Goal: Task Accomplishment & Management: Complete application form

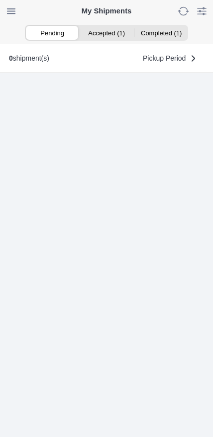
click at [109, 35] on ion-segment-button "Accepted (1)" at bounding box center [106, 33] width 54 height 14
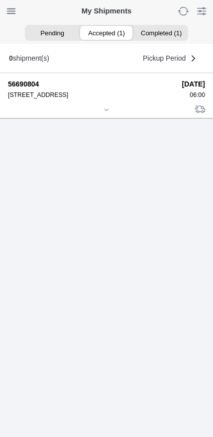
click at [104, 114] on div at bounding box center [106, 110] width 197 height 7
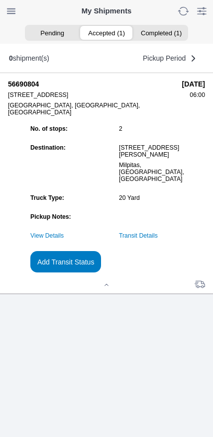
click at [157, 239] on link "Transit Details" at bounding box center [138, 235] width 39 height 7
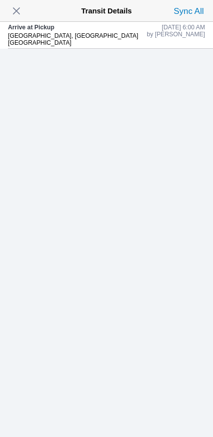
click at [23, 14] on span "button" at bounding box center [16, 11] width 14 height 14
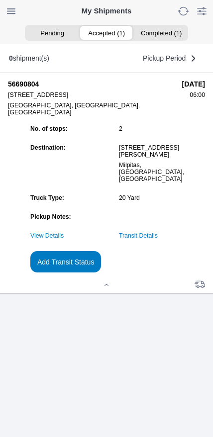
click at [0, 0] on slot "Add Transit Status" at bounding box center [0, 0] width 0 height 0
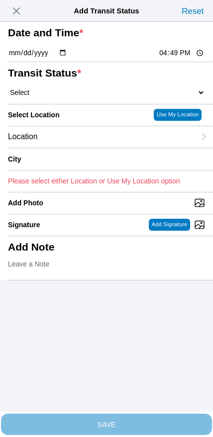
click at [168, 58] on input "16:49" at bounding box center [181, 53] width 47 height 10
type input "06:30"
click at [58, 97] on select "Select Arrive at Drop Off Arrive at Pickup Break Start Break Stop Depart Drop O…" at bounding box center [106, 92] width 197 height 9
select select "DPTPULOC"
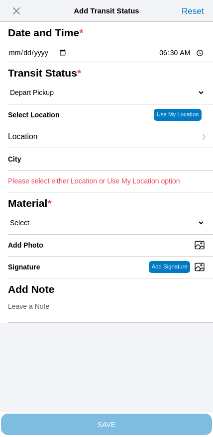
click at [74, 148] on div "Location" at bounding box center [101, 136] width 187 height 21
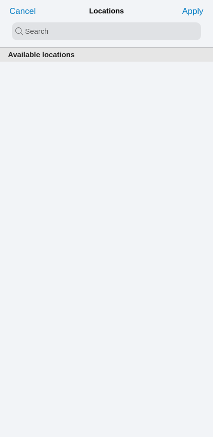
click at [80, 38] on input "search text" at bounding box center [106, 31] width 189 height 18
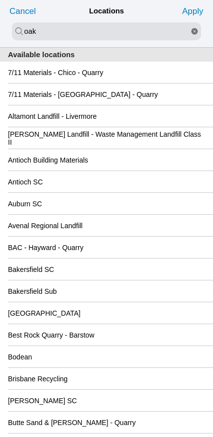
type input "oak"
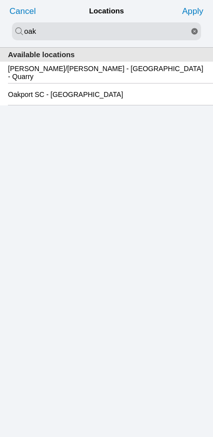
click at [0, 0] on slot "Oakport SC - [GEOGRAPHIC_DATA]" at bounding box center [0, 0] width 0 height 0
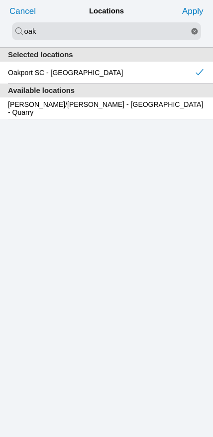
click at [0, 0] on slot "Apply" at bounding box center [0, 0] width 0 height 0
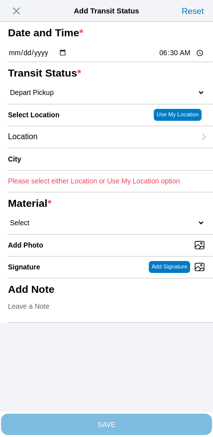
type input "[GEOGRAPHIC_DATA]"
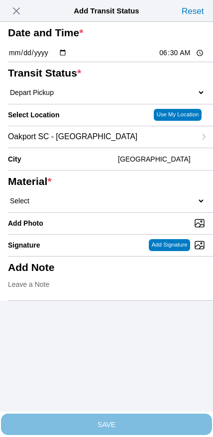
click at [125, 205] on select "Select 1" x 3" Rock 1" x 4" Rock 2" x 4" Rock Asphalt Cold Patch Backfill Spec …" at bounding box center [106, 200] width 197 height 9
select select "708654"
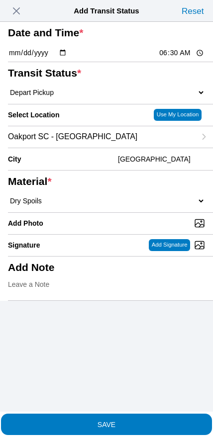
click at [0, 0] on slot "SAVE" at bounding box center [0, 0] width 0 height 0
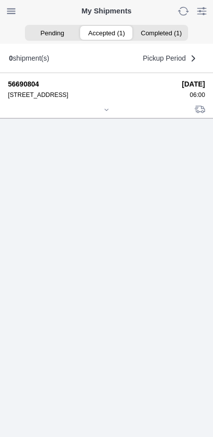
click at [106, 110] on icon at bounding box center [106, 109] width 3 height 1
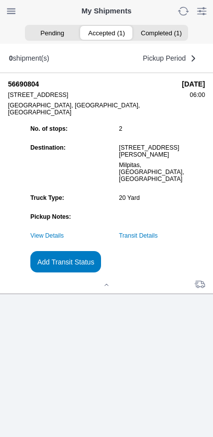
click at [0, 0] on slot "Add Transit Status" at bounding box center [0, 0] width 0 height 0
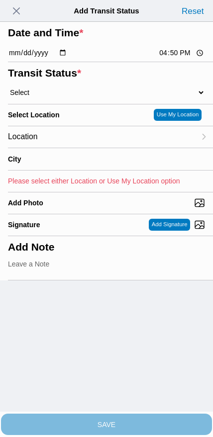
click at [173, 58] on input "16:50" at bounding box center [181, 53] width 47 height 10
type input "08:30"
click at [58, 97] on select "Select Arrive at Drop Off Arrive at Pickup Break Start Break Stop Depart Drop O…" at bounding box center [106, 92] width 197 height 9
select select "DPTDLVLOC"
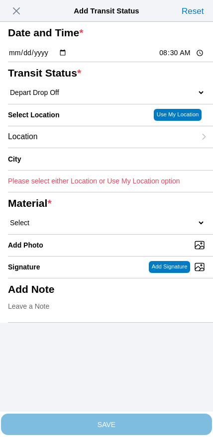
click at [76, 148] on div "Location" at bounding box center [101, 136] width 187 height 21
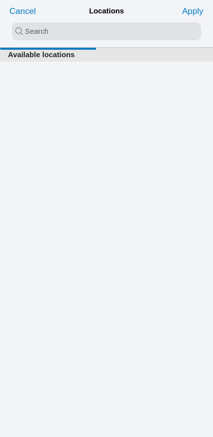
click at [102, 38] on input "search text" at bounding box center [106, 31] width 189 height 18
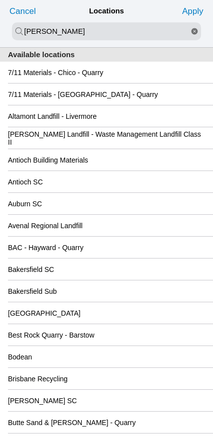
type input "[PERSON_NAME]"
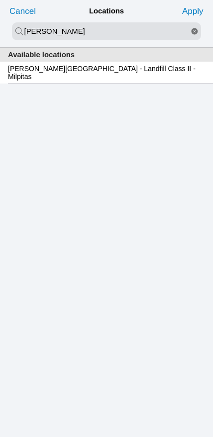
click at [0, 0] on slot "[PERSON_NAME][GEOGRAPHIC_DATA] - Landfill Class II - Milpitas" at bounding box center [0, 0] width 0 height 0
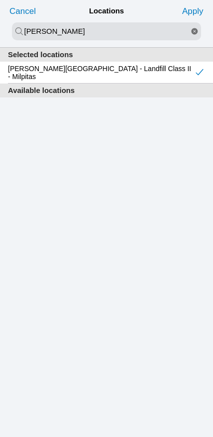
click at [0, 0] on slot "Apply" at bounding box center [0, 0] width 0 height 0
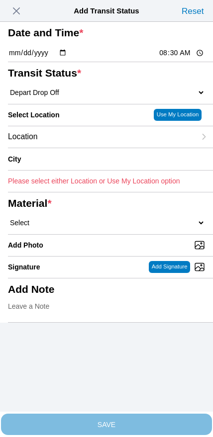
type input "Milpitas"
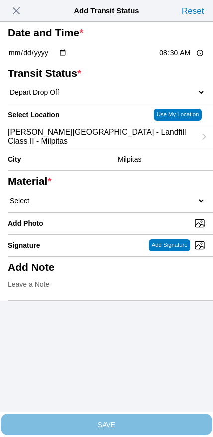
click at [125, 205] on select "Select 1" x 3" Rock 1" x 4" Rock 2" x 4" Rock Asphalt Cold Patch Backfill Spec …" at bounding box center [106, 200] width 197 height 9
select select "708654"
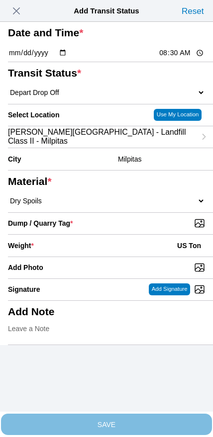
click at [144, 228] on input "Dump / Quarry Tag *" at bounding box center [110, 223] width 205 height 11
type input "C:\fakepath\image.jpg"
click at [94, 256] on div "Weight * US Ton" at bounding box center [106, 245] width 197 height 22
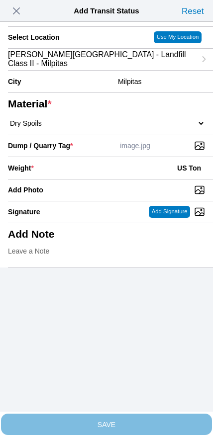
scroll to position [89, 0]
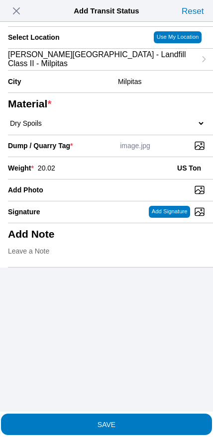
type input "20.02"
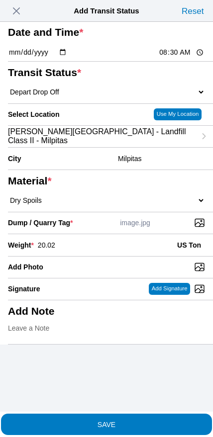
scroll to position [10, 0]
click at [122, 420] on span "SAVE" at bounding box center [106, 423] width 197 height 7
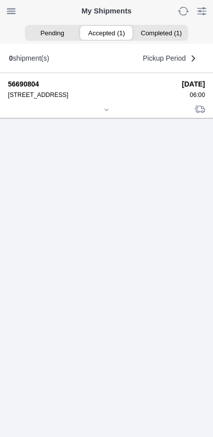
click at [100, 114] on div at bounding box center [106, 110] width 197 height 7
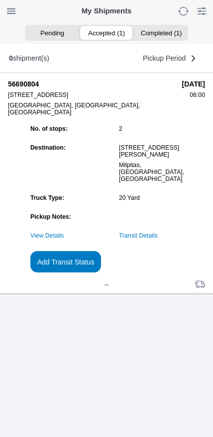
click at [157, 239] on link "Transit Details" at bounding box center [138, 235] width 39 height 7
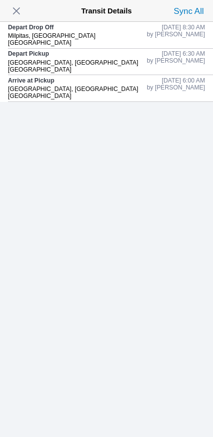
click at [19, 15] on span "button" at bounding box center [16, 11] width 14 height 14
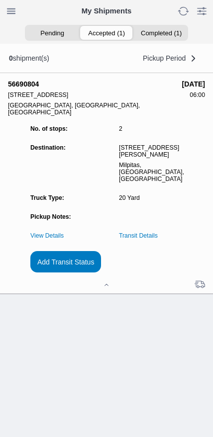
click at [0, 0] on slot "Add Transit Status" at bounding box center [0, 0] width 0 height 0
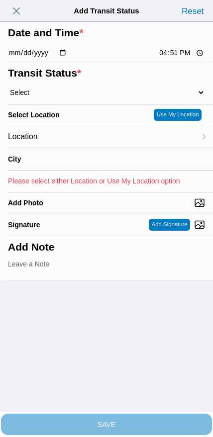
click at [177, 58] on input "16:51" at bounding box center [181, 53] width 47 height 10
type input "09:40"
click at [60, 97] on select "Select Arrive at Drop Off Arrive at Pickup Break Start Break Stop Depart Drop O…" at bounding box center [106, 92] width 197 height 9
select select "DPTPULOC"
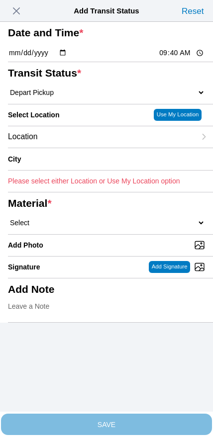
click at [71, 148] on div "Location" at bounding box center [101, 136] width 187 height 21
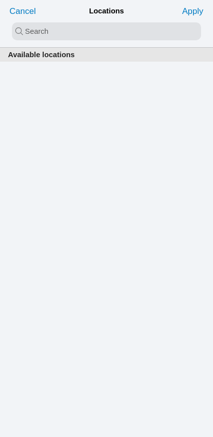
click at [98, 34] on input "search text" at bounding box center [106, 31] width 189 height 18
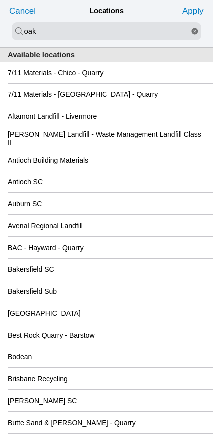
type input "oak"
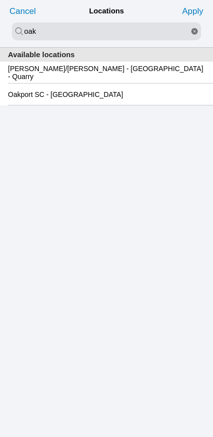
click at [0, 0] on slot "Oakport SC - [GEOGRAPHIC_DATA]" at bounding box center [0, 0] width 0 height 0
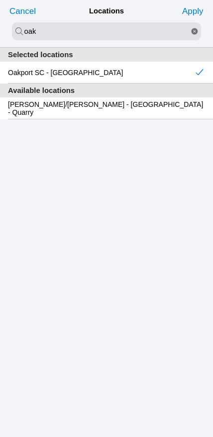
click at [0, 0] on slot "Apply" at bounding box center [0, 0] width 0 height 0
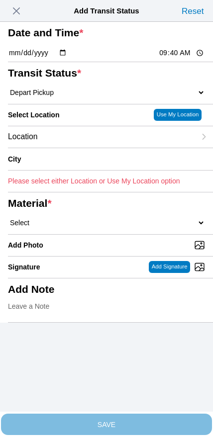
type input "[GEOGRAPHIC_DATA]"
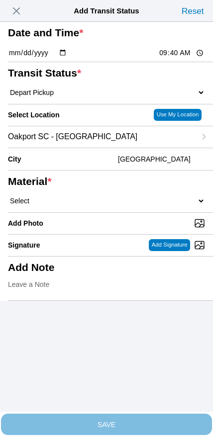
click at [115, 205] on select "Select 1" x 3" Rock 1" x 4" Rock 2" x 4" Rock Asphalt Cold Patch Backfill Spec …" at bounding box center [106, 200] width 197 height 9
select select "708654"
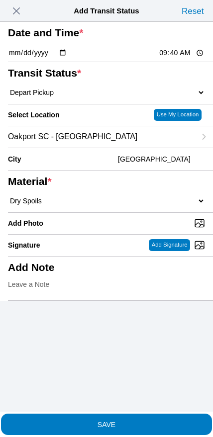
click at [126, 420] on span "SAVE" at bounding box center [106, 423] width 197 height 7
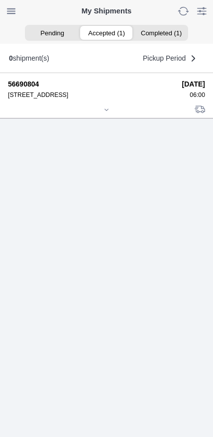
click at [108, 113] on icon at bounding box center [106, 110] width 6 height 6
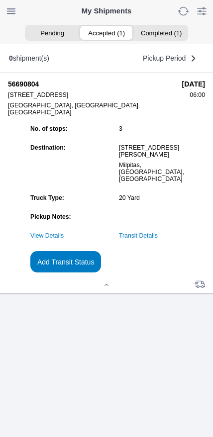
click at [0, 0] on slot "Add Transit Status" at bounding box center [0, 0] width 0 height 0
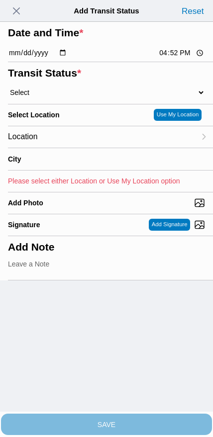
click at [170, 58] on input "16:52" at bounding box center [181, 53] width 47 height 10
type input "11:35"
click at [54, 97] on select "Select Arrive at Drop Off Arrive at Pickup Break Start Break Stop Depart Drop O…" at bounding box center [106, 92] width 197 height 9
select select "DPTDLVLOC"
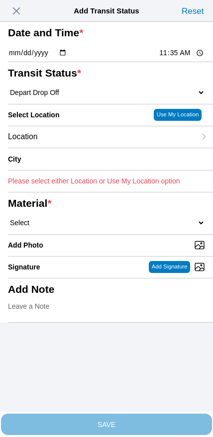
click at [74, 148] on div "Location" at bounding box center [101, 136] width 187 height 21
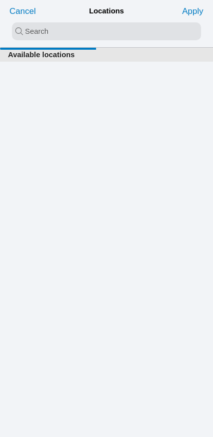
click at [84, 37] on input "search text" at bounding box center [106, 31] width 189 height 18
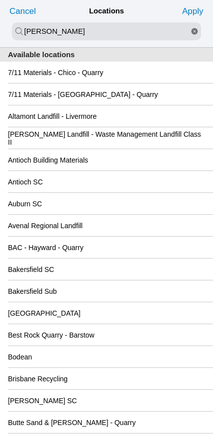
type input "[PERSON_NAME]"
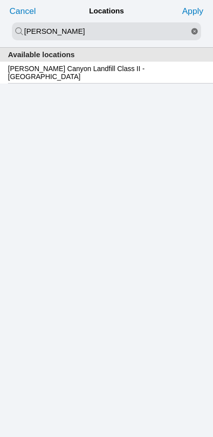
click at [0, 0] on slot "[PERSON_NAME] Canyon Landfill Class II - [GEOGRAPHIC_DATA]" at bounding box center [0, 0] width 0 height 0
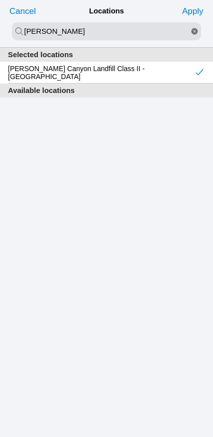
click at [0, 0] on slot "Apply" at bounding box center [0, 0] width 0 height 0
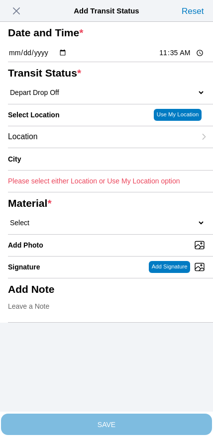
type input "[GEOGRAPHIC_DATA]"
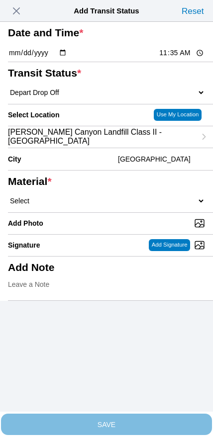
click at [125, 205] on select "Select 1" x 3" Rock 1" x 4" Rock 2" x 4" Rock Asphalt Cold Patch Backfill Spec …" at bounding box center [106, 200] width 197 height 9
select select "708654"
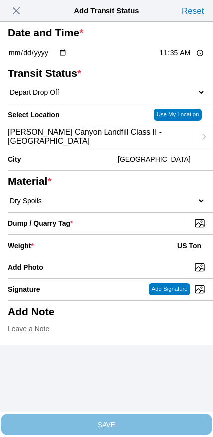
click at [147, 228] on input "Dump / Quarry Tag *" at bounding box center [110, 223] width 205 height 11
type input "C:\fakepath\image.jpg"
click at [105, 256] on div "Weight * US Ton" at bounding box center [106, 245] width 197 height 22
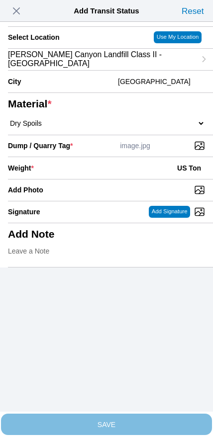
scroll to position [89, 0]
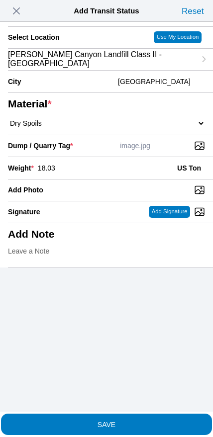
type input "18.03"
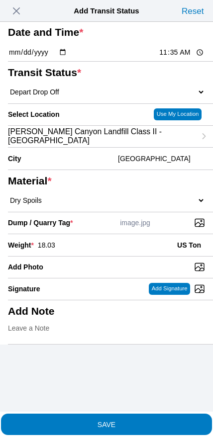
scroll to position [22, 0]
click at [0, 0] on slot "SAVE" at bounding box center [0, 0] width 0 height 0
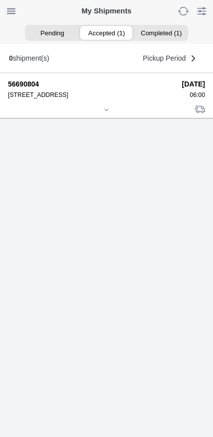
click at [105, 114] on div at bounding box center [106, 110] width 197 height 7
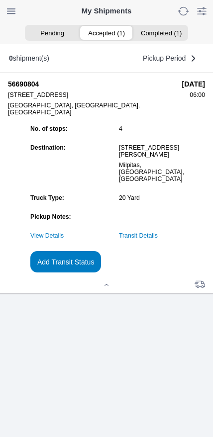
click at [157, 239] on link "Transit Details" at bounding box center [138, 235] width 39 height 7
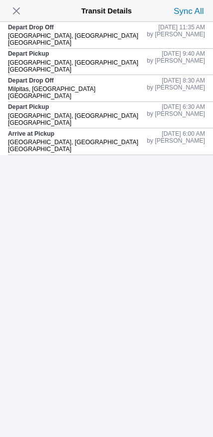
click at [14, 11] on span "button" at bounding box center [16, 11] width 14 height 14
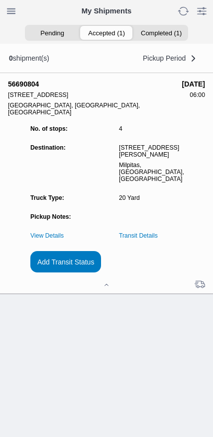
click at [0, 0] on slot "Add Transit Status" at bounding box center [0, 0] width 0 height 0
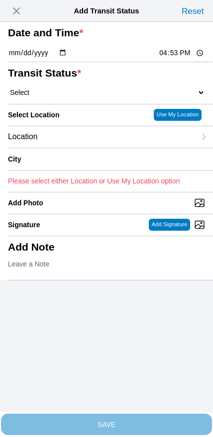
click at [171, 58] on input "16:53" at bounding box center [181, 53] width 47 height 10
type input "13:25"
click at [61, 97] on select "Select Arrive at Drop Off Arrive at Pickup Break Start Break Stop Depart Drop O…" at bounding box center [106, 92] width 197 height 9
select select "DPTPULOC"
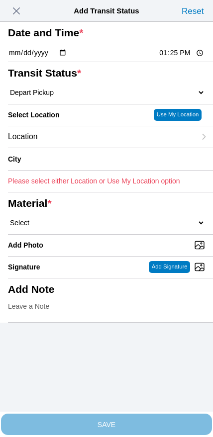
click at [78, 148] on div "Location" at bounding box center [101, 136] width 187 height 21
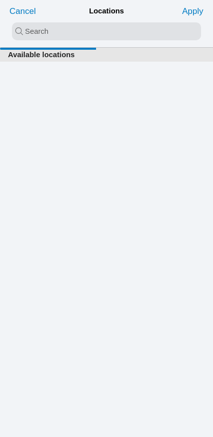
click at [95, 36] on input "search text" at bounding box center [106, 31] width 189 height 18
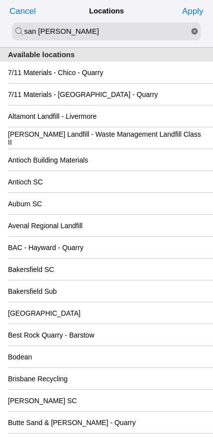
type input "san [PERSON_NAME]"
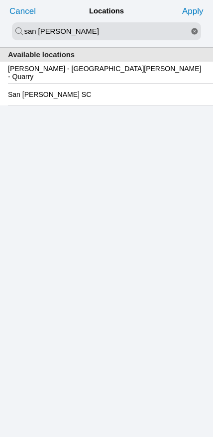
click at [0, 0] on slot "San [PERSON_NAME] SC" at bounding box center [0, 0] width 0 height 0
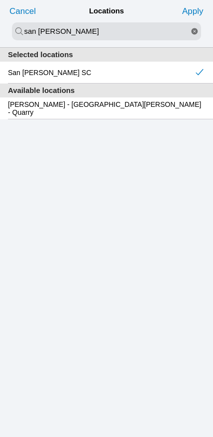
click at [0, 0] on slot "Apply" at bounding box center [0, 0] width 0 height 0
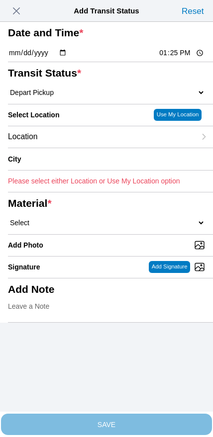
type input "[GEOGRAPHIC_DATA][PERSON_NAME]"
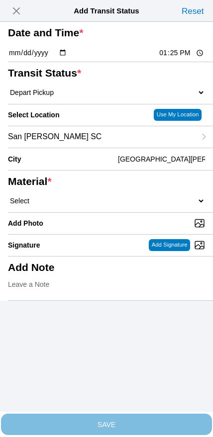
click at [129, 205] on select "Select 1" x 3" Rock 1" x 4" Rock 2" x 4" Rock Asphalt Cold Patch Backfill Spec …" at bounding box center [106, 200] width 197 height 9
select select "708654"
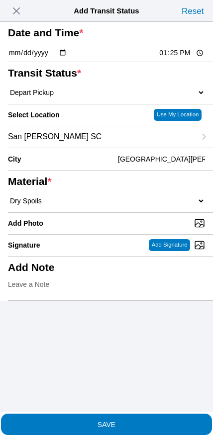
click at [129, 423] on button "SAVE" at bounding box center [106, 423] width 211 height 21
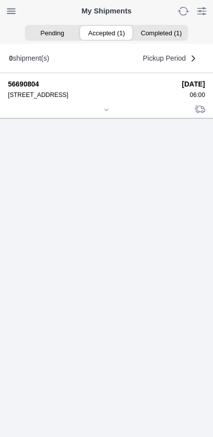
click at [104, 114] on div at bounding box center [106, 110] width 197 height 7
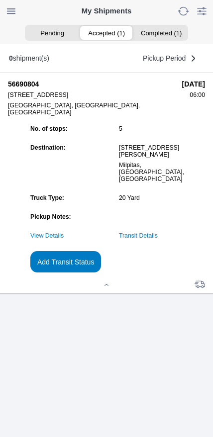
click at [0, 0] on slot "Add Transit Status" at bounding box center [0, 0] width 0 height 0
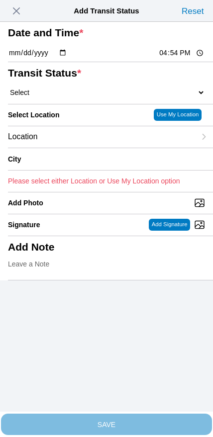
click at [165, 58] on input "16:54" at bounding box center [181, 53] width 47 height 10
type input "15:00"
click at [62, 97] on select "Select Arrive at Drop Off Arrive at Pickup Break Start Break Stop Depart Drop O…" at bounding box center [106, 92] width 197 height 9
select select "BREAKSTART"
click at [74, 148] on div "Location" at bounding box center [101, 136] width 187 height 21
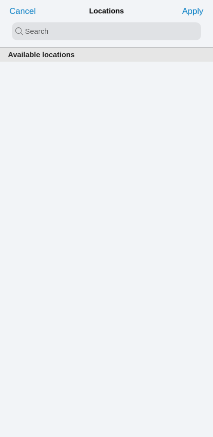
click at [93, 33] on input "search text" at bounding box center [106, 31] width 189 height 18
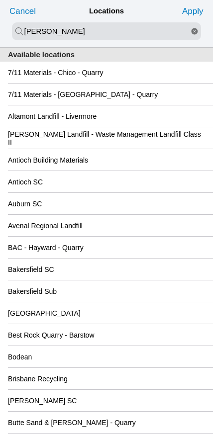
type input "[PERSON_NAME]"
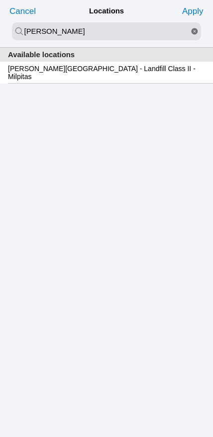
click at [0, 0] on slot "[PERSON_NAME][GEOGRAPHIC_DATA] - Landfill Class II - Milpitas" at bounding box center [0, 0] width 0 height 0
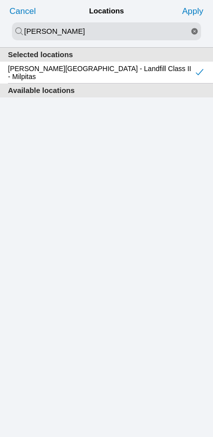
click at [0, 0] on slot "Apply" at bounding box center [0, 0] width 0 height 0
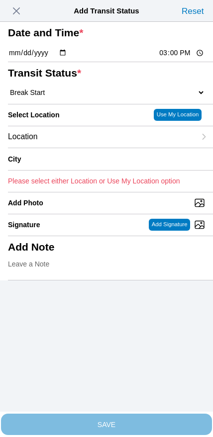
type input "Milpitas"
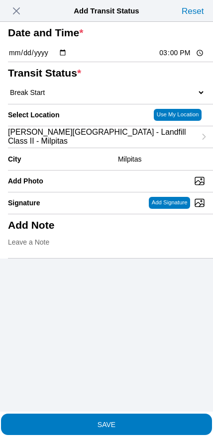
click at [0, 0] on slot "SAVE" at bounding box center [0, 0] width 0 height 0
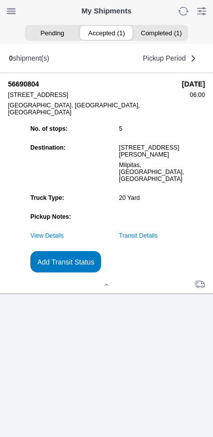
click at [0, 0] on slot "Add Transit Status" at bounding box center [0, 0] width 0 height 0
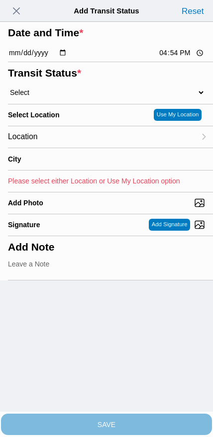
click at [178, 58] on input "16:54" at bounding box center [181, 53] width 47 height 10
type input "15:30"
click at [57, 97] on select "Select Arrive at Drop Off Arrive at Pickup Break Start Break Stop Depart Drop O…" at bounding box center [106, 92] width 197 height 9
select select "BREAKSTOP"
click at [71, 148] on div "Location" at bounding box center [101, 136] width 187 height 21
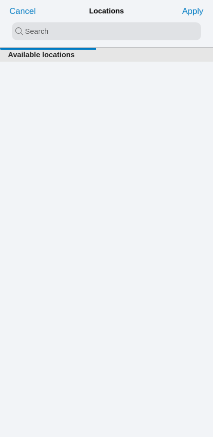
click at [97, 32] on input "search text" at bounding box center [106, 31] width 189 height 18
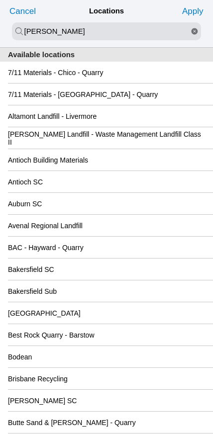
type input "[PERSON_NAME]"
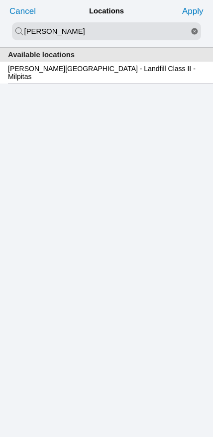
click at [0, 0] on slot "[PERSON_NAME][GEOGRAPHIC_DATA] - Landfill Class II - Milpitas" at bounding box center [0, 0] width 0 height 0
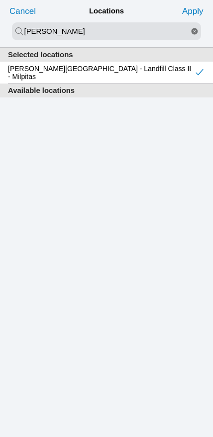
click at [0, 0] on slot "Apply" at bounding box center [0, 0] width 0 height 0
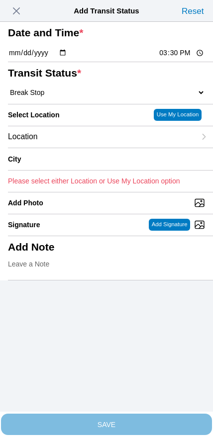
type input "Milpitas"
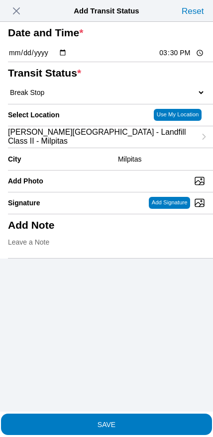
click at [125, 420] on span "SAVE" at bounding box center [106, 423] width 197 height 7
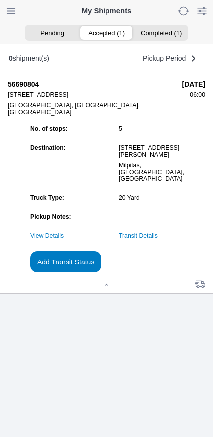
click at [0, 0] on slot "Add Transit Status" at bounding box center [0, 0] width 0 height 0
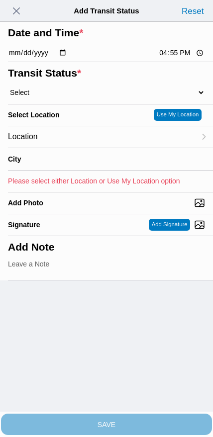
click at [169, 58] on input "16:55" at bounding box center [181, 53] width 47 height 10
type input "16:30"
click at [59, 97] on select "Select Arrive at Drop Off Arrive at Pickup Break Start Break Stop Depart Drop O…" at bounding box center [106, 92] width 197 height 9
select select "DPTDLVLOC"
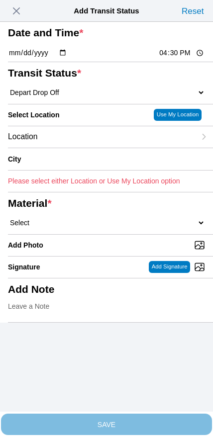
click at [79, 148] on div "Location" at bounding box center [101, 136] width 187 height 21
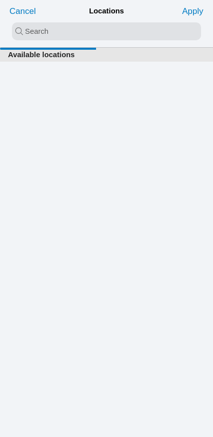
click at [94, 40] on input "search text" at bounding box center [106, 31] width 189 height 18
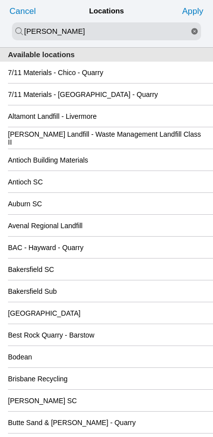
type input "[PERSON_NAME]"
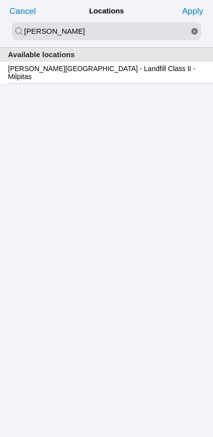
click at [93, 81] on div "[PERSON_NAME][GEOGRAPHIC_DATA] - Landfill Class II - Milpitas" at bounding box center [106, 72] width 197 height 21
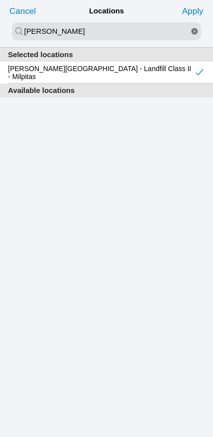
click at [0, 0] on slot "Apply" at bounding box center [0, 0] width 0 height 0
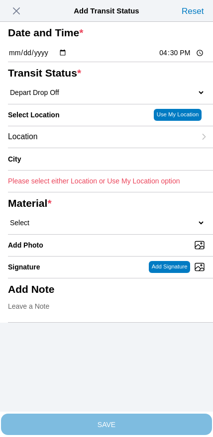
type input "Milpitas"
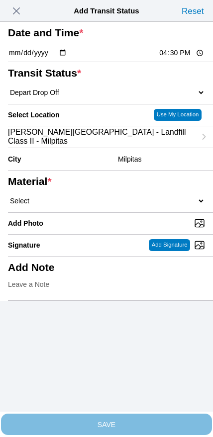
click at [117, 205] on select "Select 1" x 3" Rock 1" x 4" Rock 2" x 4" Rock Asphalt Cold Patch Backfill Spec …" at bounding box center [106, 200] width 197 height 9
select select "708654"
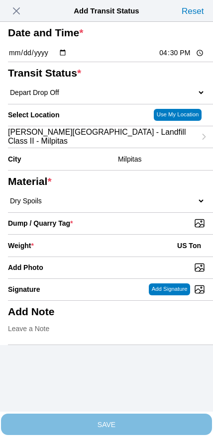
click at [136, 228] on input "Dump / Quarry Tag *" at bounding box center [110, 223] width 205 height 11
type input "C:\fakepath\image.jpg"
click at [112, 256] on div "Weight * US Ton" at bounding box center [106, 245] width 197 height 22
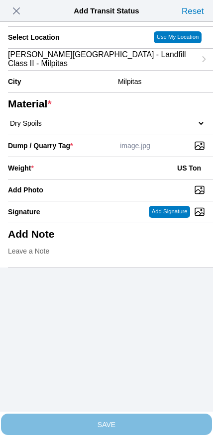
scroll to position [89, 0]
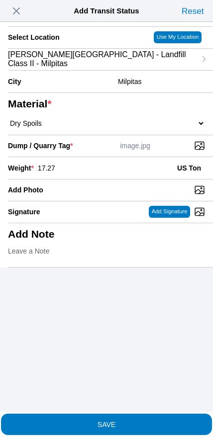
type input "17.27"
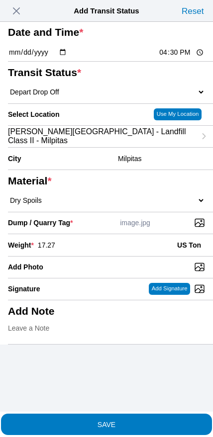
scroll to position [75, 0]
click at [128, 420] on span "SAVE" at bounding box center [106, 423] width 197 height 7
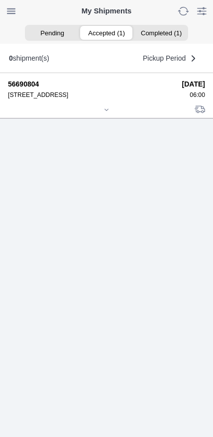
click at [97, 114] on div at bounding box center [106, 110] width 197 height 7
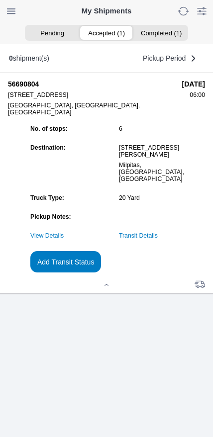
click at [0, 0] on slot "Add Transit Status" at bounding box center [0, 0] width 0 height 0
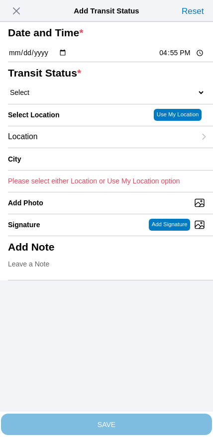
click at [167, 58] on input "16:55" at bounding box center [181, 53] width 47 height 10
type input "18:00"
click at [55, 97] on select "Select Arrive at Drop Off Arrive at Pickup Break Start Break Stop Depart Drop O…" at bounding box center [106, 92] width 197 height 9
select select "DELIVRED"
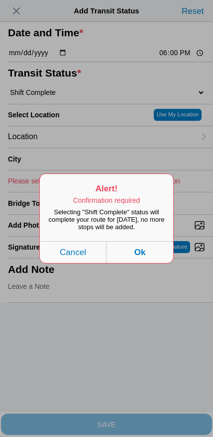
click at [161, 263] on button "Ok" at bounding box center [139, 252] width 67 height 22
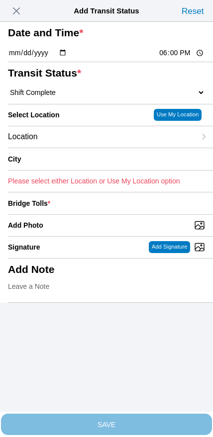
click at [65, 148] on div "Location" at bounding box center [101, 136] width 187 height 21
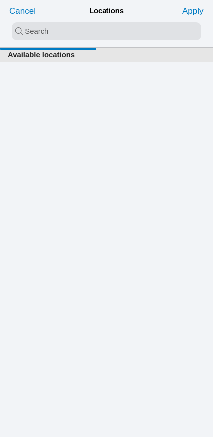
click at [96, 33] on input "search text" at bounding box center [106, 31] width 189 height 18
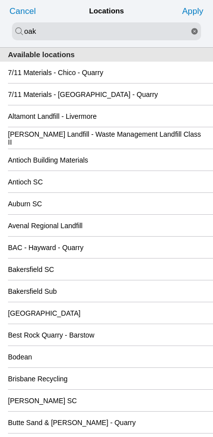
type input "oak"
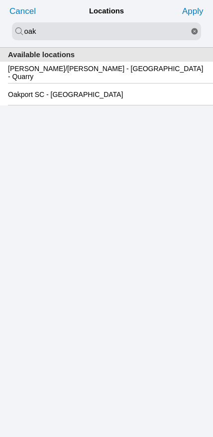
click at [79, 105] on div "Oakport SC - [GEOGRAPHIC_DATA]" at bounding box center [106, 93] width 197 height 21
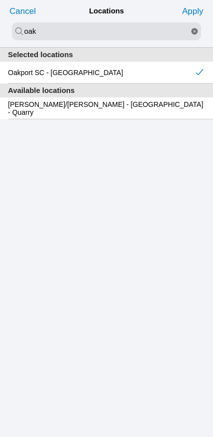
click at [0, 0] on slot "Apply" at bounding box center [0, 0] width 0 height 0
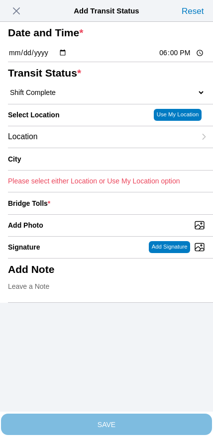
type input "[GEOGRAPHIC_DATA]"
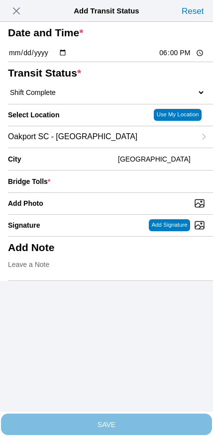
click at [120, 209] on input "Add Photo" at bounding box center [110, 203] width 205 height 11
type input "C:\fakepath\IMG_6940.jpeg"
click at [150, 192] on input "number" at bounding box center [129, 181] width 151 height 22
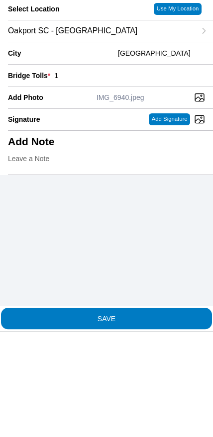
type input "1"
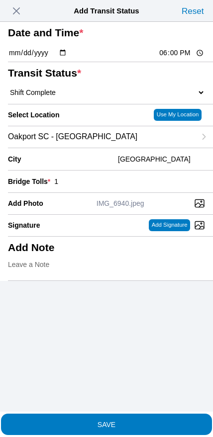
click at [134, 420] on span "SAVE" at bounding box center [106, 423] width 197 height 7
